Goal: Task Accomplishment & Management: Use online tool/utility

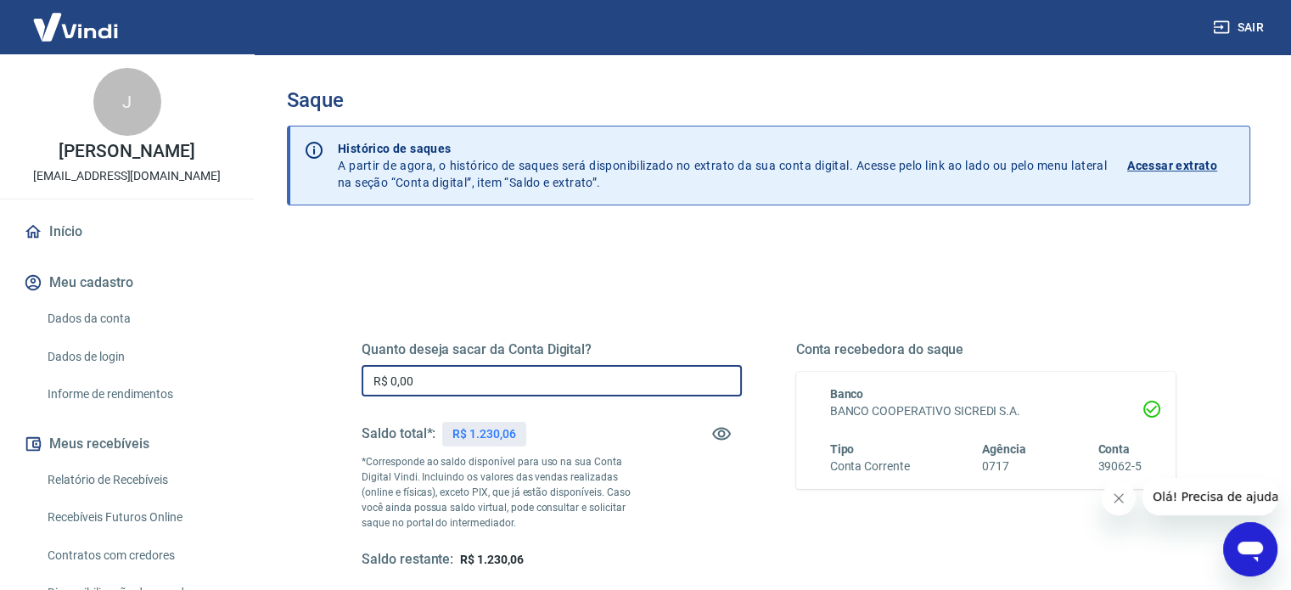
click at [575, 386] on input "R$ 0,00" at bounding box center [552, 380] width 380 height 31
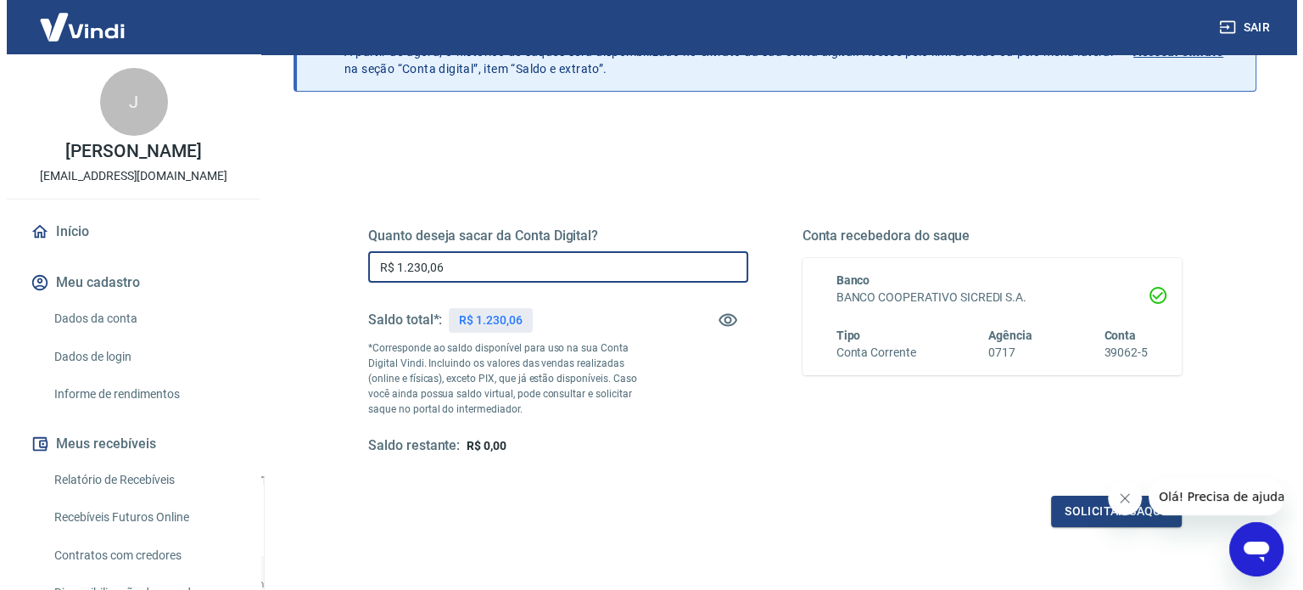
scroll to position [115, 0]
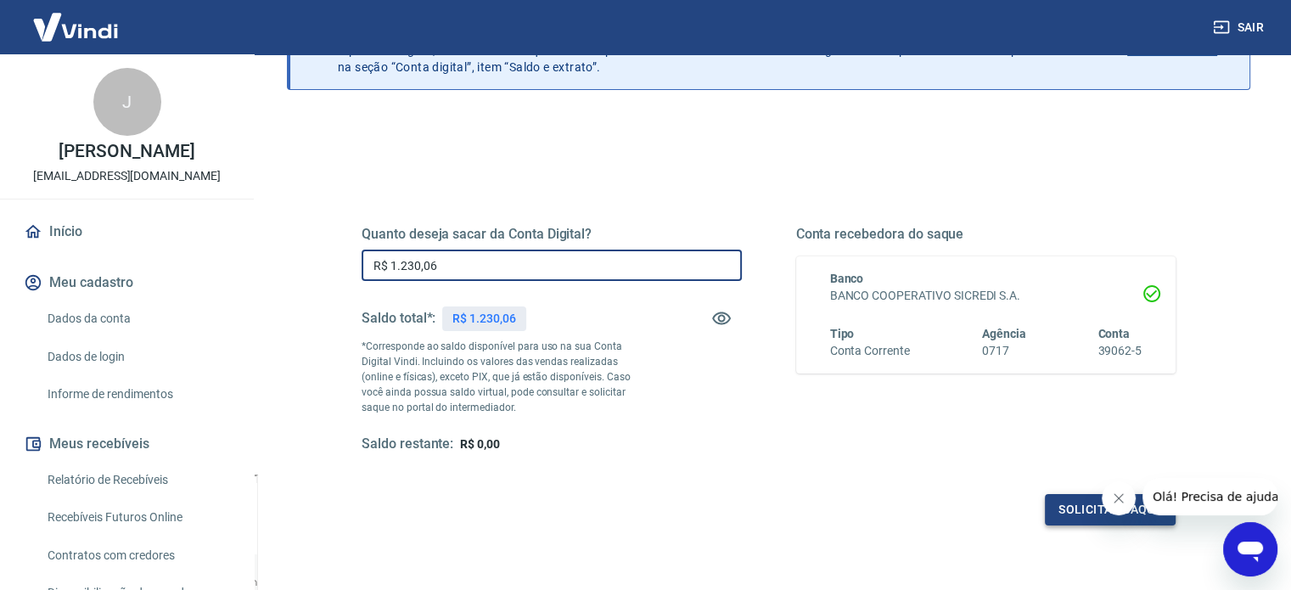
type input "R$ 1.230,06"
click at [1075, 512] on button "Solicitar saque" at bounding box center [1110, 509] width 131 height 31
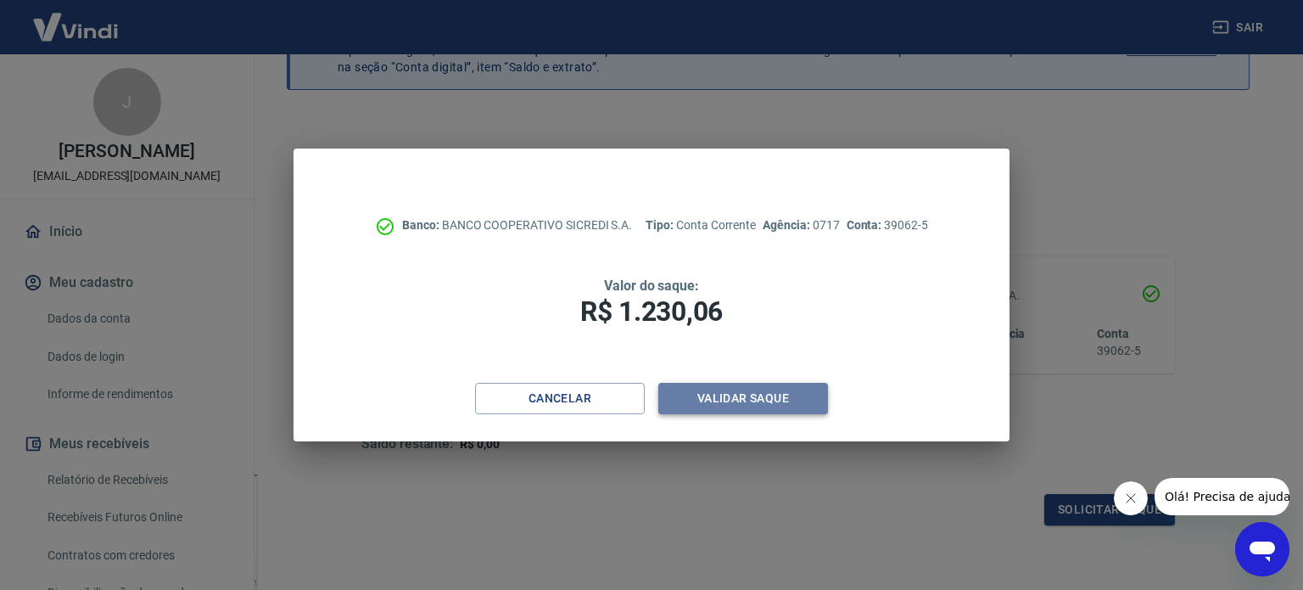
click at [717, 395] on button "Validar saque" at bounding box center [744, 398] width 170 height 31
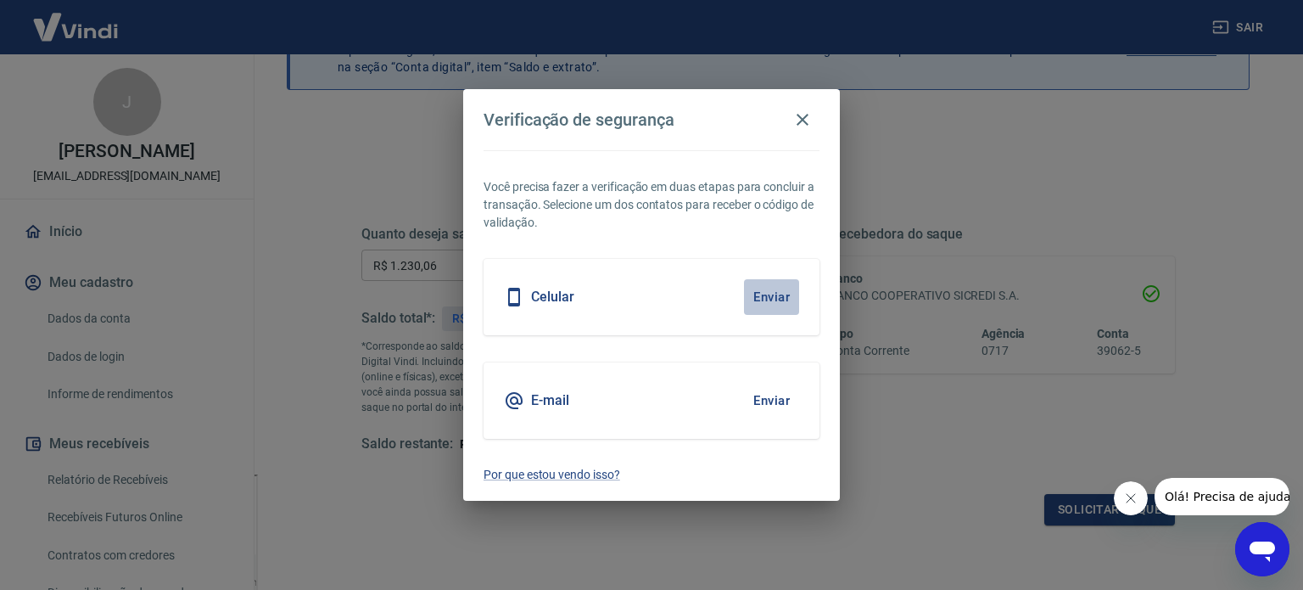
click at [759, 292] on button "Enviar" at bounding box center [771, 297] width 55 height 36
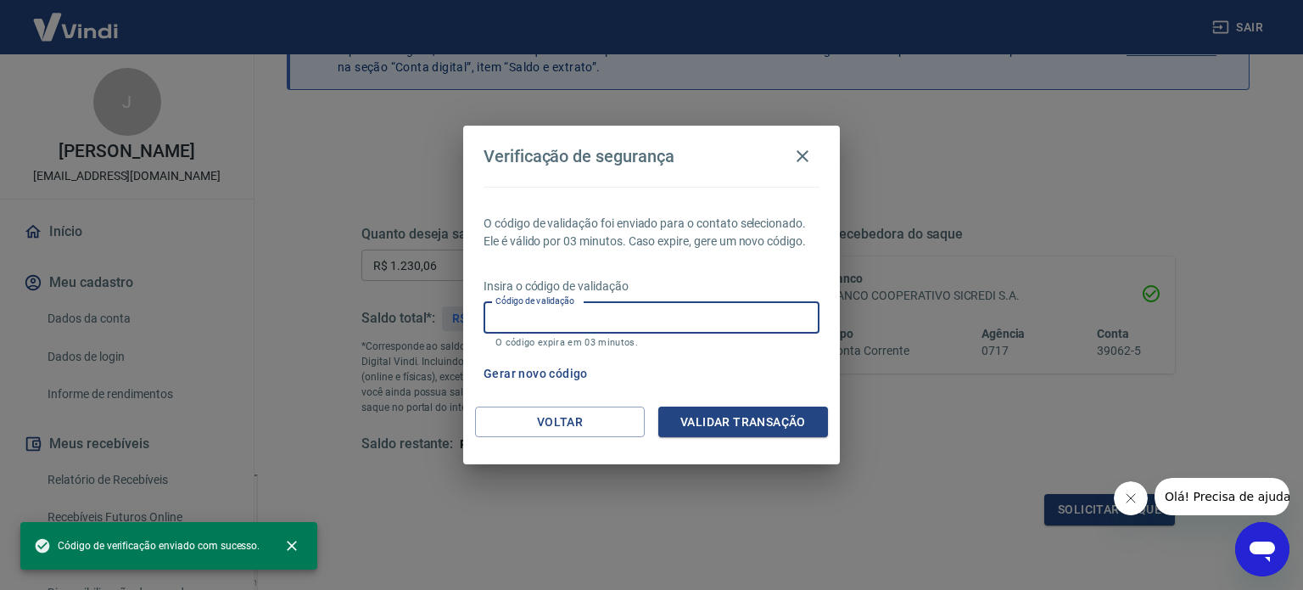
click at [734, 305] on input "Código de validação" at bounding box center [652, 317] width 336 height 31
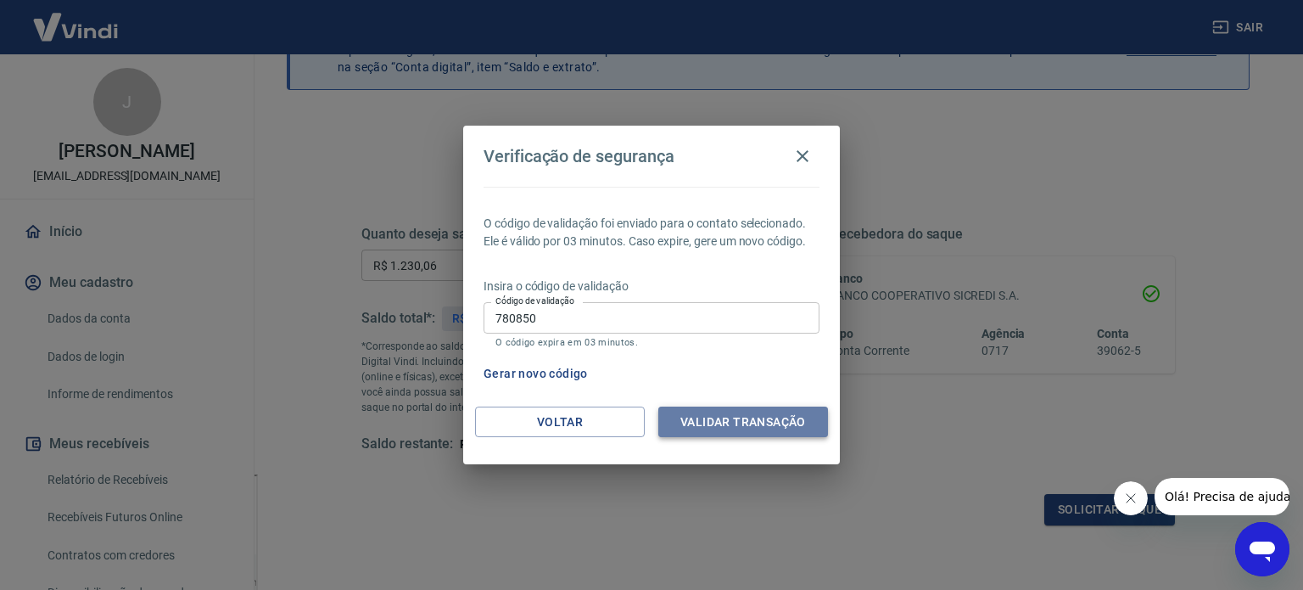
click at [740, 423] on button "Validar transação" at bounding box center [744, 421] width 170 height 31
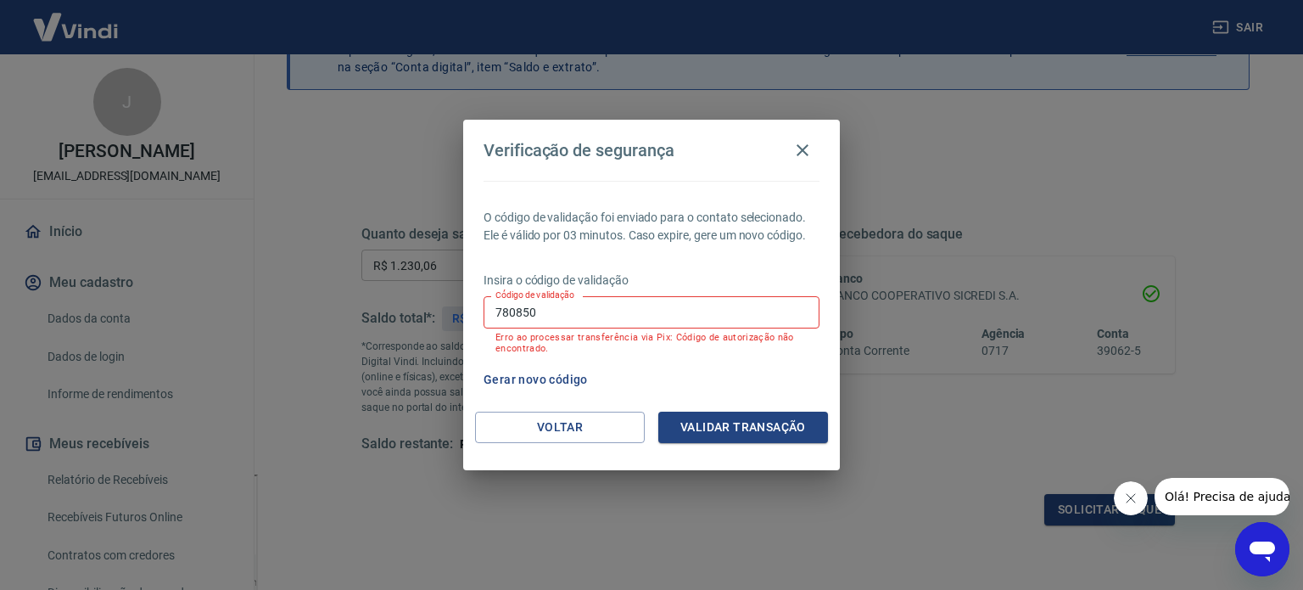
click at [587, 312] on input "780850" at bounding box center [652, 311] width 336 height 31
type input "139330"
click at [736, 427] on button "Validar transação" at bounding box center [744, 427] width 170 height 31
